Goal: Find specific fact: Find specific fact

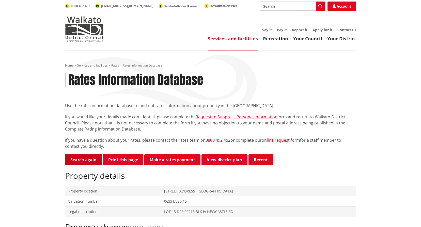
scroll to position [25, 0]
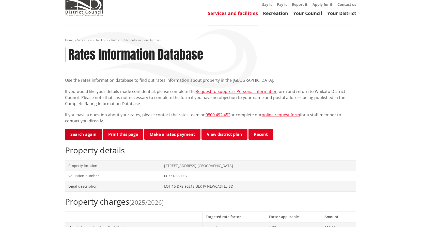
click at [89, 131] on link "Search again" at bounding box center [83, 134] width 37 height 11
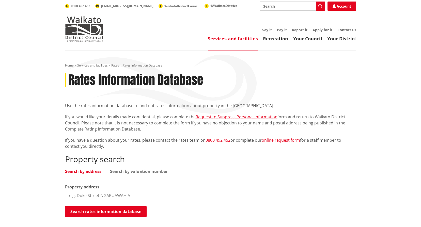
click at [103, 197] on input "search" at bounding box center [210, 195] width 291 height 11
type input "10 rotongaro"
click at [111, 209] on button "Search rates information database" at bounding box center [106, 211] width 82 height 11
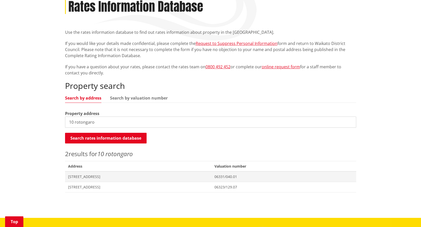
scroll to position [76, 0]
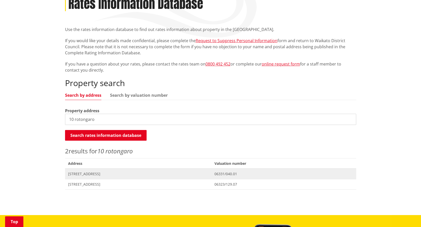
click at [98, 176] on span "10 Rotongaro Road ROTONGARO" at bounding box center [138, 174] width 141 height 5
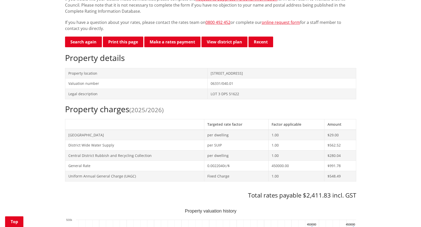
scroll to position [153, 0]
